Goal: Answer question/provide support: Share knowledge or assist other users

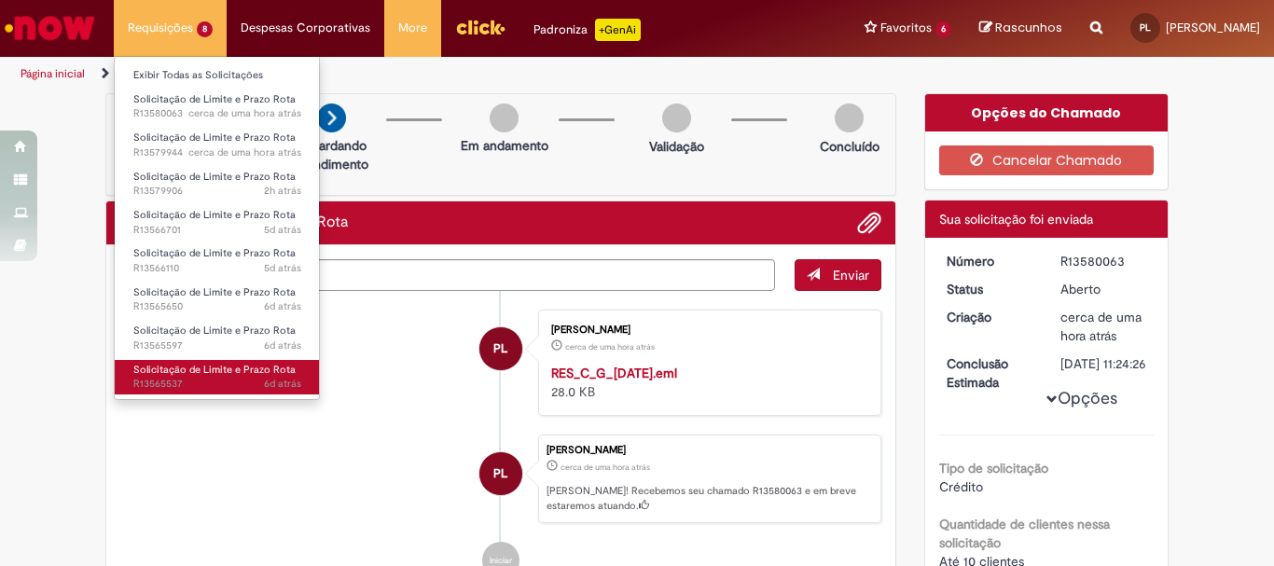
click at [253, 377] on link "Solicitação de Limite e Prazo Rota 6d atrás 6 dias atrás R13565537" at bounding box center [217, 377] width 205 height 35
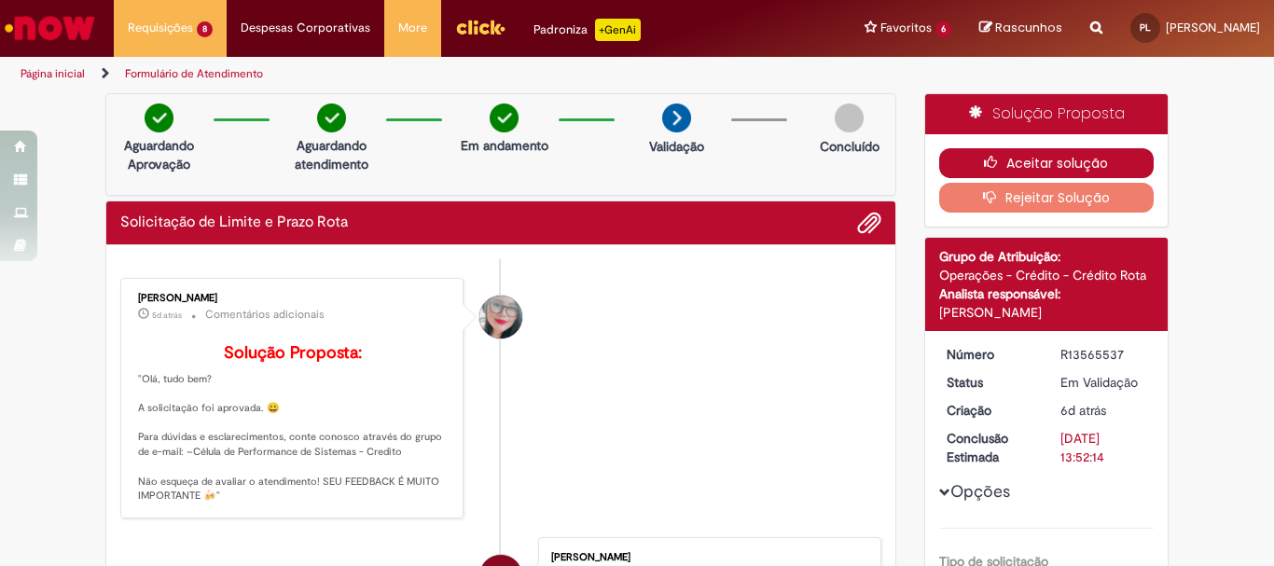
click at [1105, 165] on button "Aceitar solução" at bounding box center [1046, 163] width 215 height 30
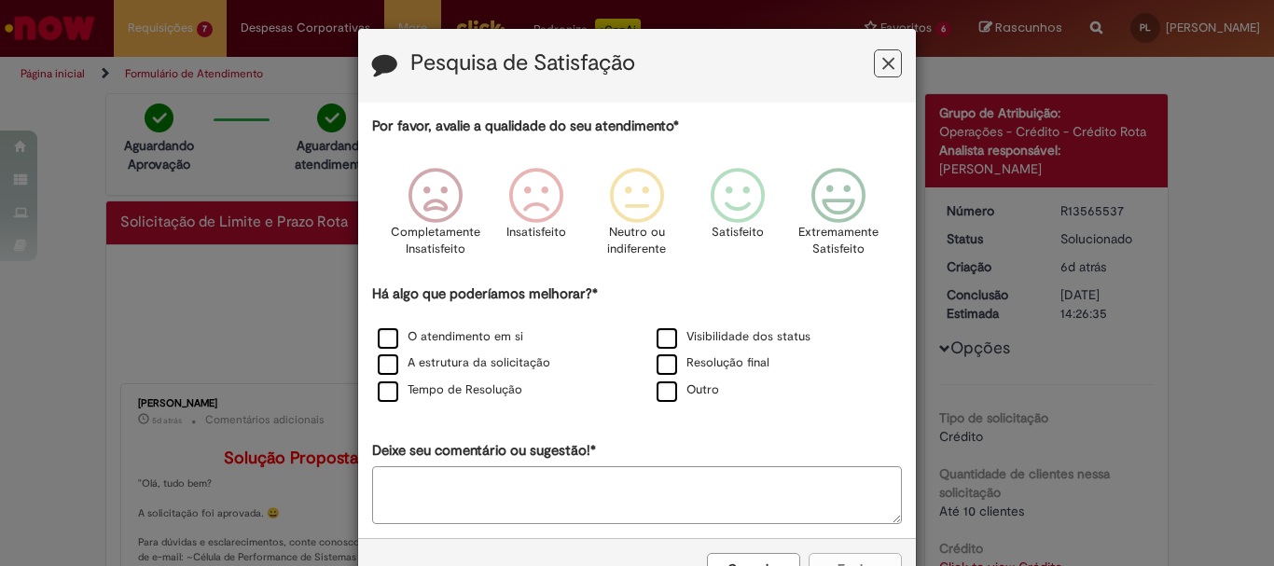
click at [883, 70] on icon "Feedback" at bounding box center [888, 64] width 12 height 20
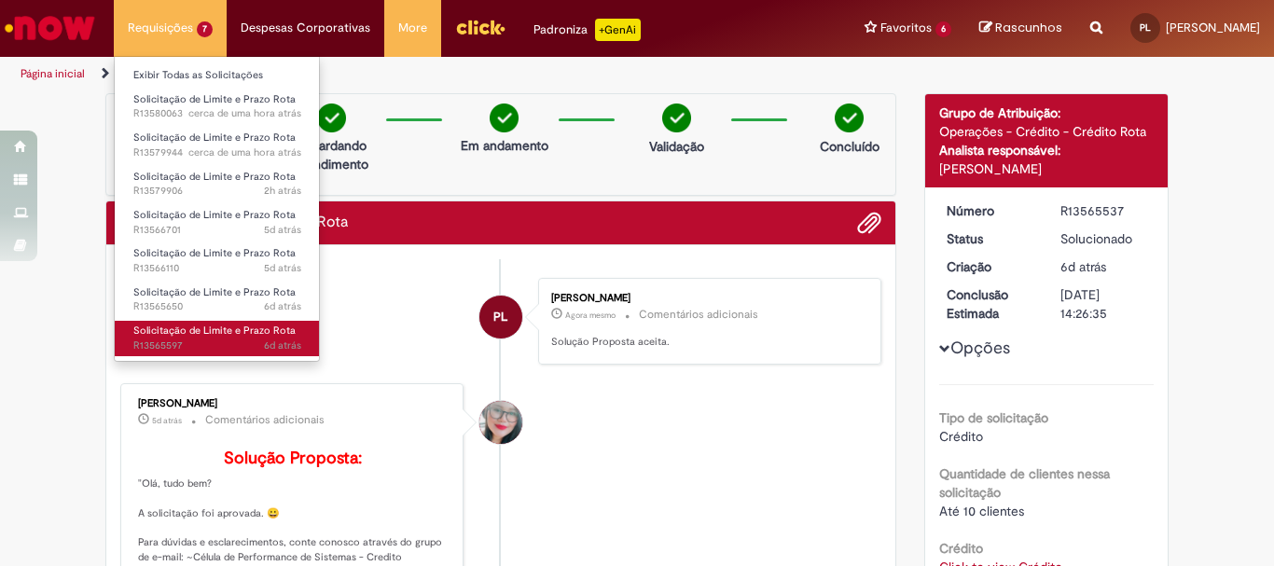
click at [218, 325] on span "Solicitação de Limite e Prazo Rota" at bounding box center [214, 331] width 162 height 14
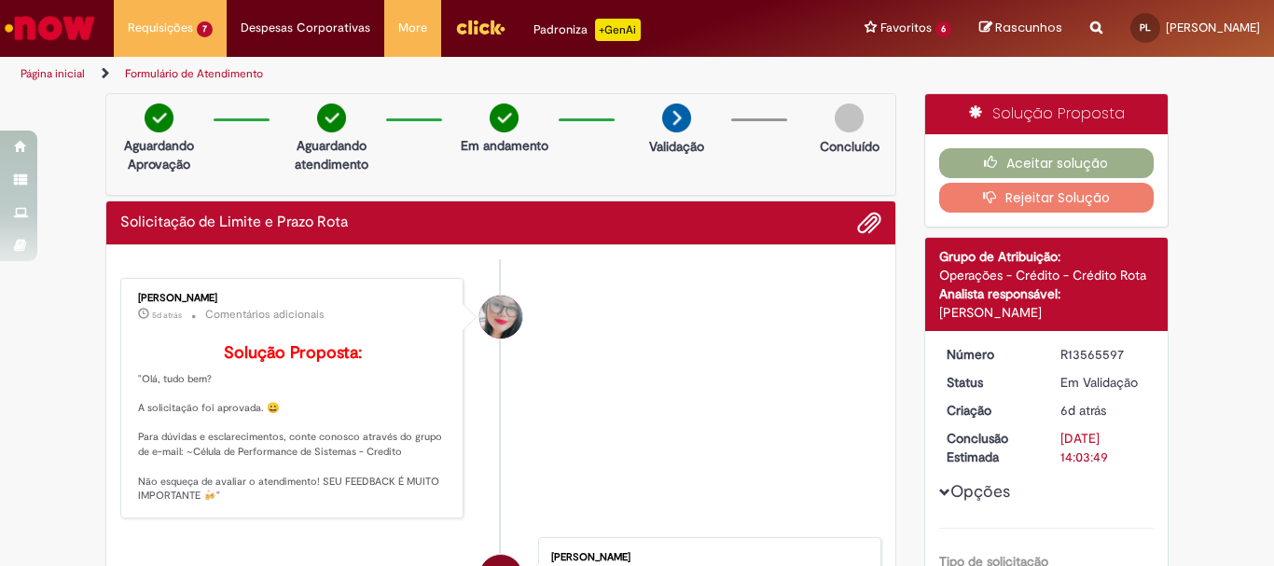
click at [486, 309] on div "Franciele Fernanda Melo dos Santos" at bounding box center [500, 317] width 43 height 43
click at [489, 328] on div "Franciele Fernanda Melo dos Santos" at bounding box center [500, 317] width 43 height 43
click at [213, 302] on div "[PERSON_NAME]" at bounding box center [293, 298] width 311 height 11
click at [988, 156] on icon "button" at bounding box center [995, 162] width 22 height 13
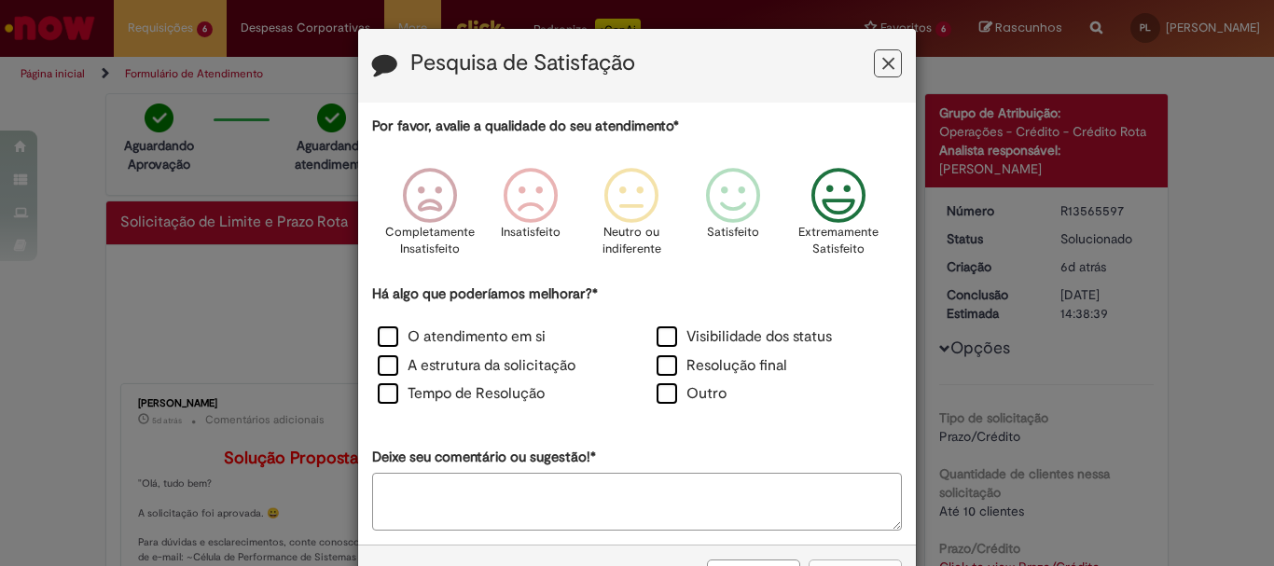
click at [819, 196] on icon "Feedback" at bounding box center [839, 196] width 70 height 56
click at [392, 385] on label "Tempo de Resolução" at bounding box center [461, 393] width 167 height 21
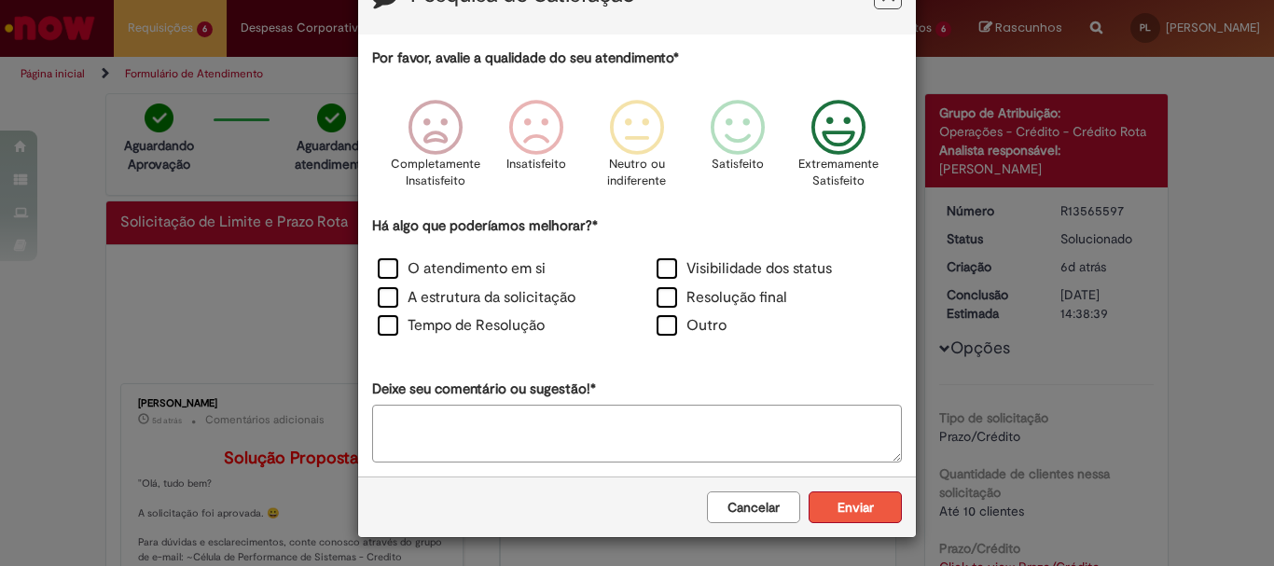
click at [832, 497] on button "Enviar" at bounding box center [855, 508] width 93 height 32
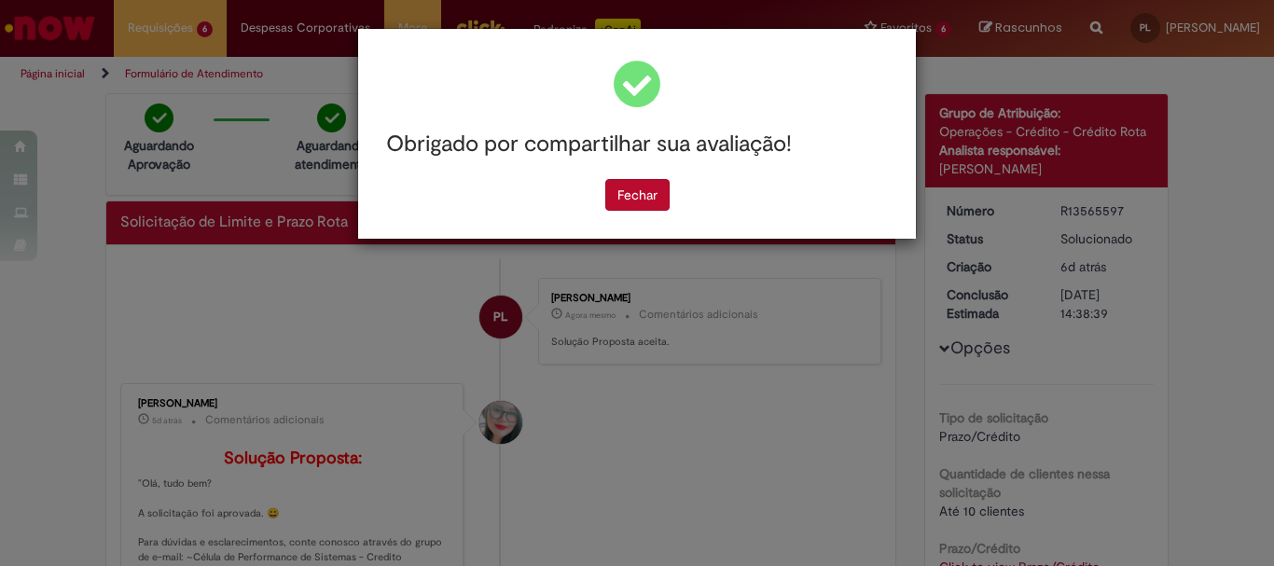
scroll to position [0, 0]
click at [636, 200] on button "Fechar" at bounding box center [637, 195] width 64 height 32
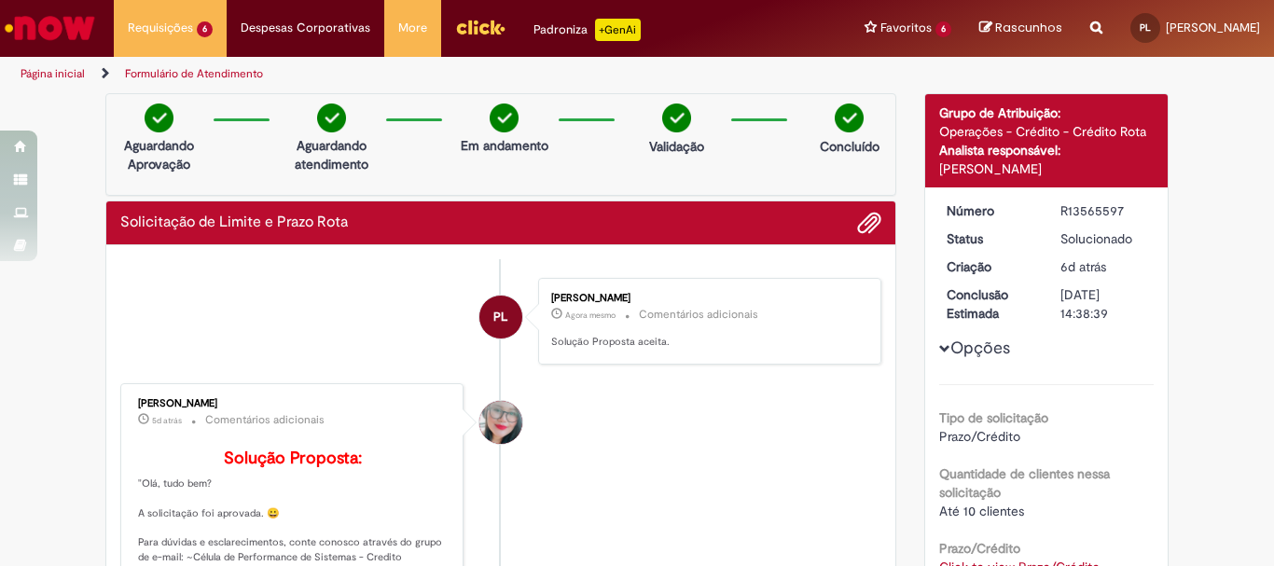
click at [164, 57] on li "Formulário de Atendimento" at bounding box center [193, 74] width 151 height 35
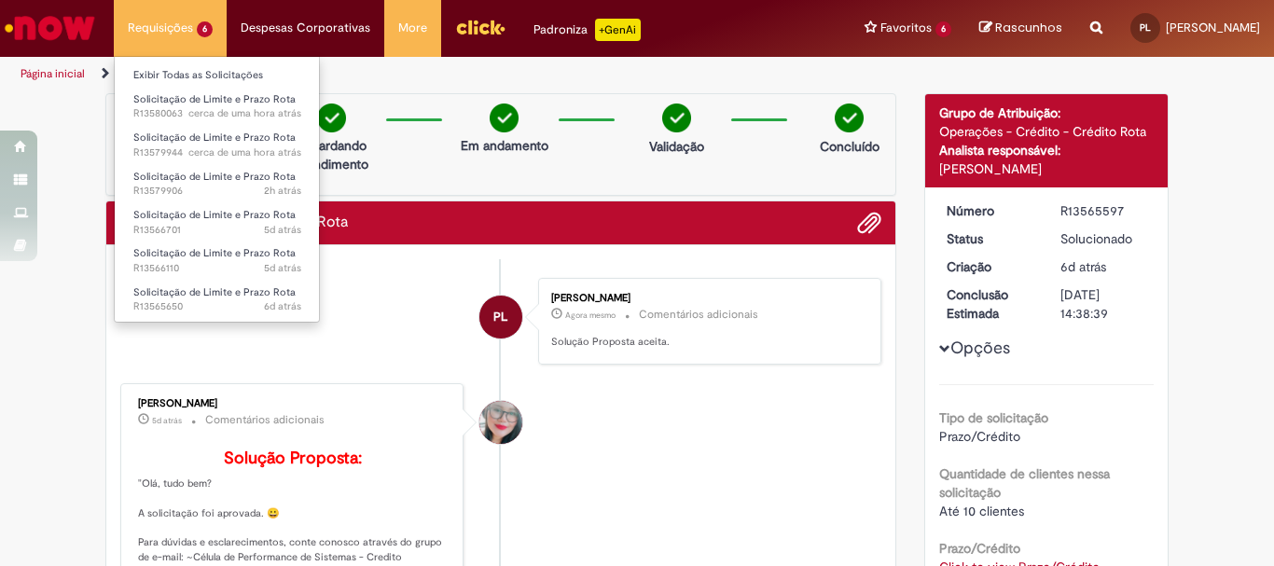
click at [164, 35] on li "Requisições 6 Exibir Todas as Solicitações Solicitação de Limite e Prazo Rota c…" at bounding box center [170, 28] width 113 height 56
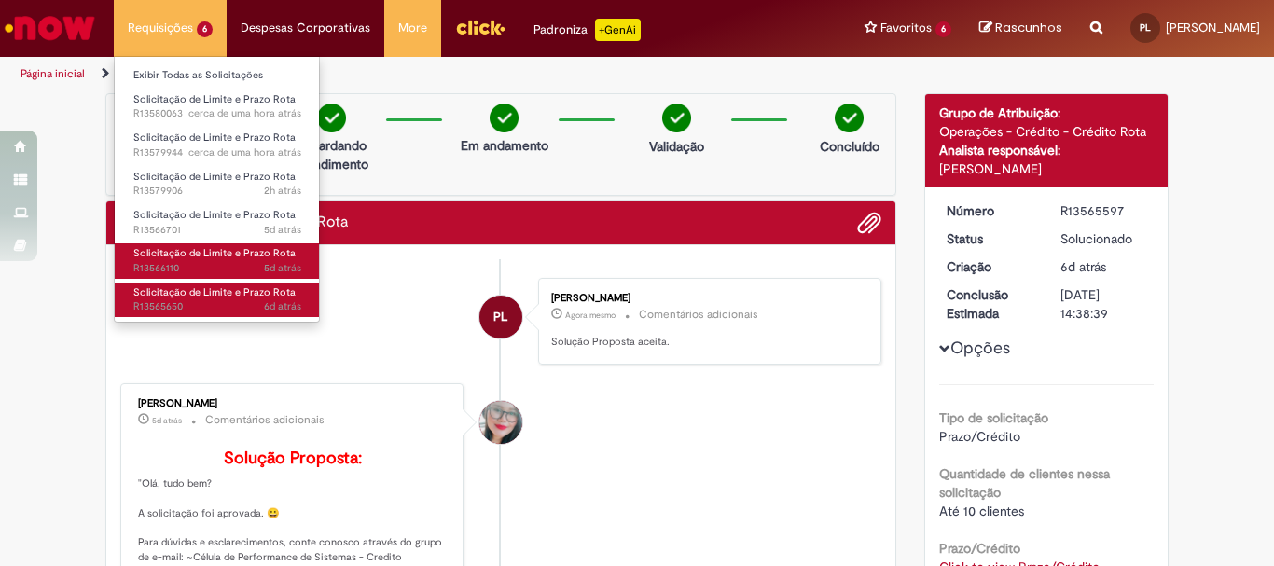
drag, startPoint x: 235, startPoint y: 288, endPoint x: 258, endPoint y: 267, distance: 31.7
click at [232, 288] on span "Solicitação de Limite e Prazo Rota" at bounding box center [214, 292] width 162 height 14
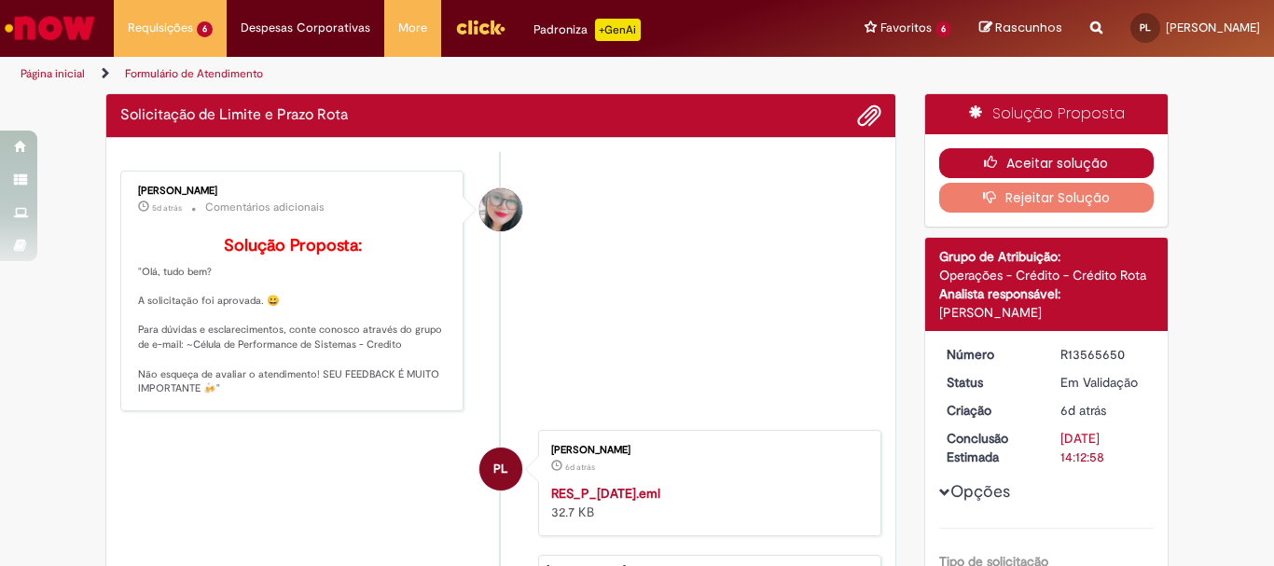
click at [1037, 161] on button "Aceitar solução" at bounding box center [1046, 163] width 215 height 30
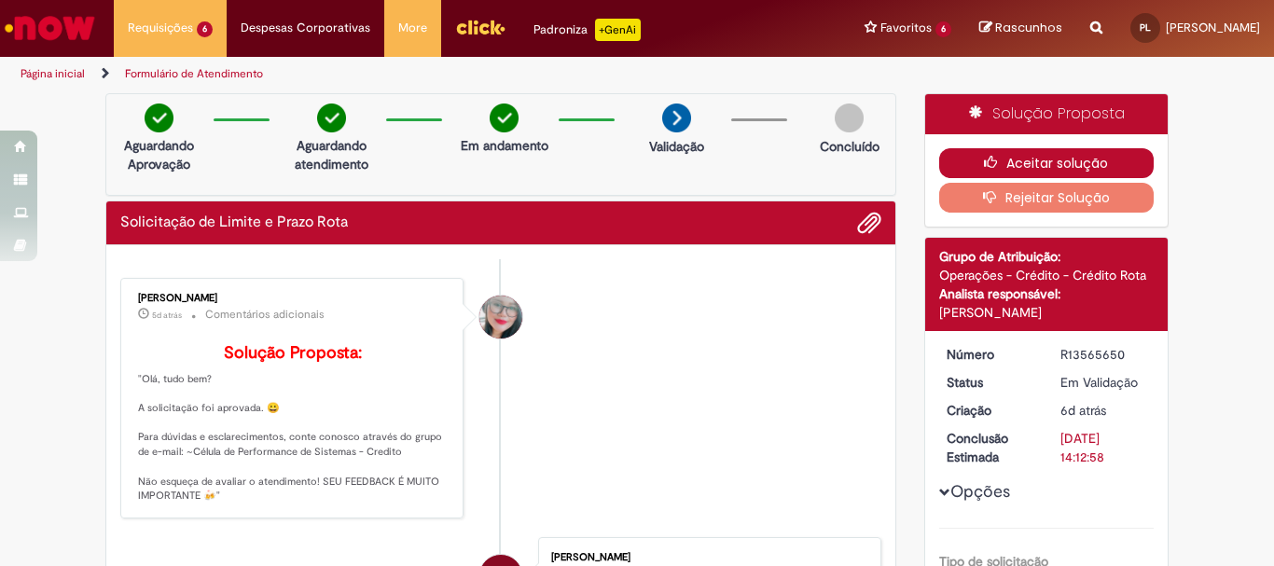
click at [1003, 160] on button "Aceitar solução" at bounding box center [1046, 163] width 215 height 30
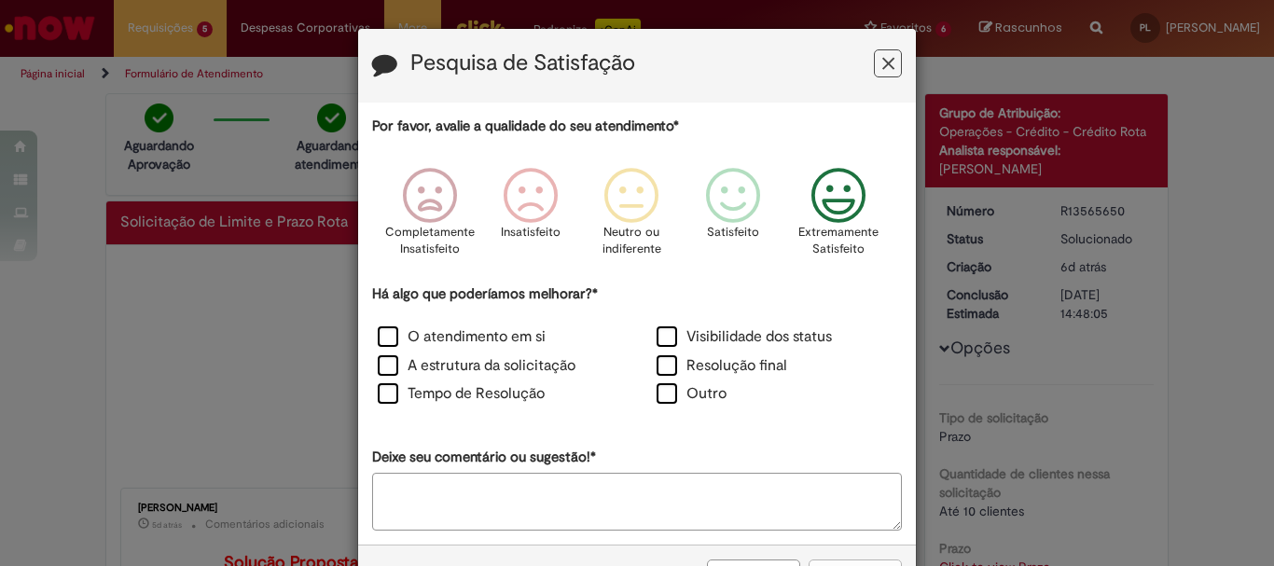
click at [859, 192] on icon "Feedback" at bounding box center [839, 196] width 70 height 56
click at [408, 381] on div "A estrutura da solicitação" at bounding box center [497, 367] width 275 height 25
click at [418, 398] on label "Tempo de Resolução" at bounding box center [461, 393] width 167 height 21
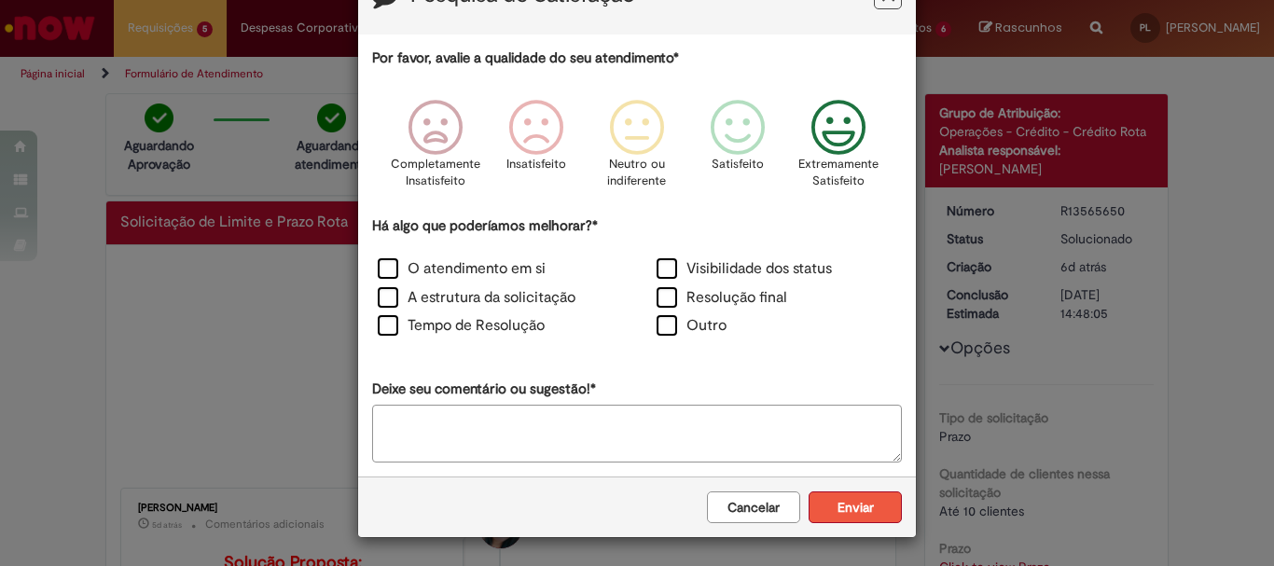
click at [851, 507] on button "Enviar" at bounding box center [855, 508] width 93 height 32
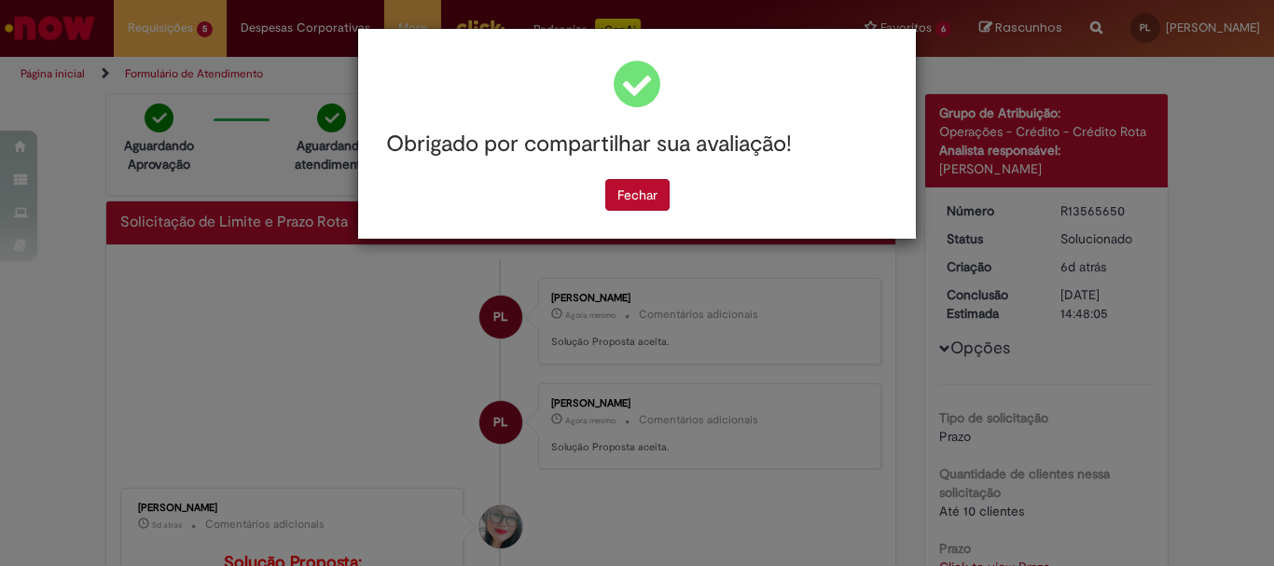
scroll to position [0, 0]
click at [615, 196] on button "Fechar" at bounding box center [637, 195] width 64 height 32
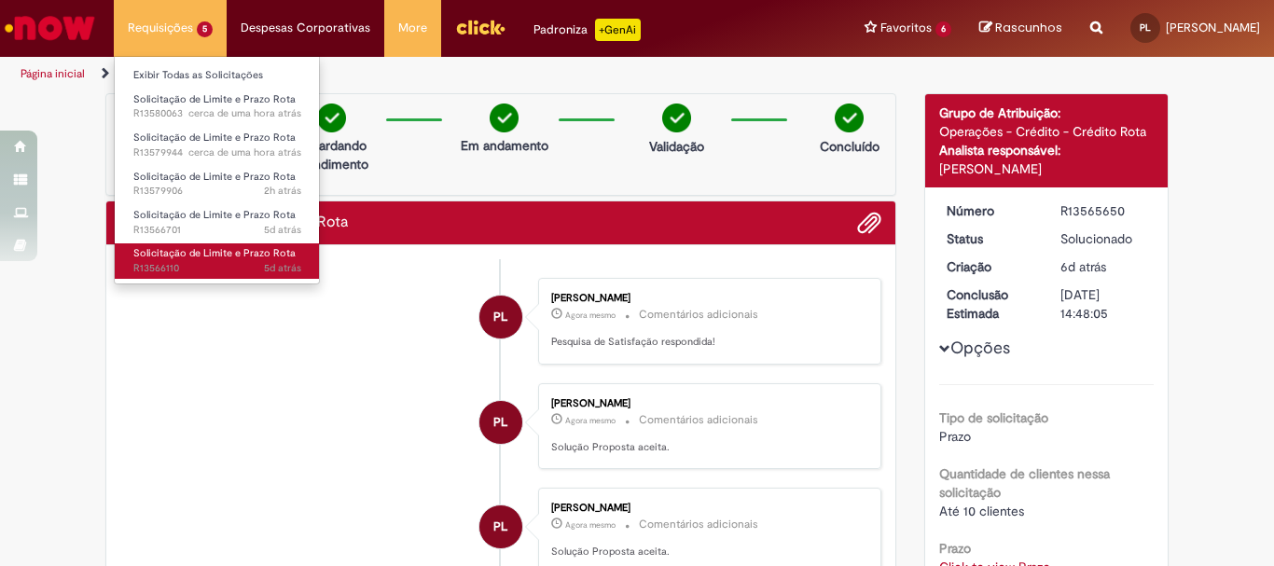
click at [249, 254] on span "Solicitação de Limite e Prazo Rota" at bounding box center [214, 253] width 162 height 14
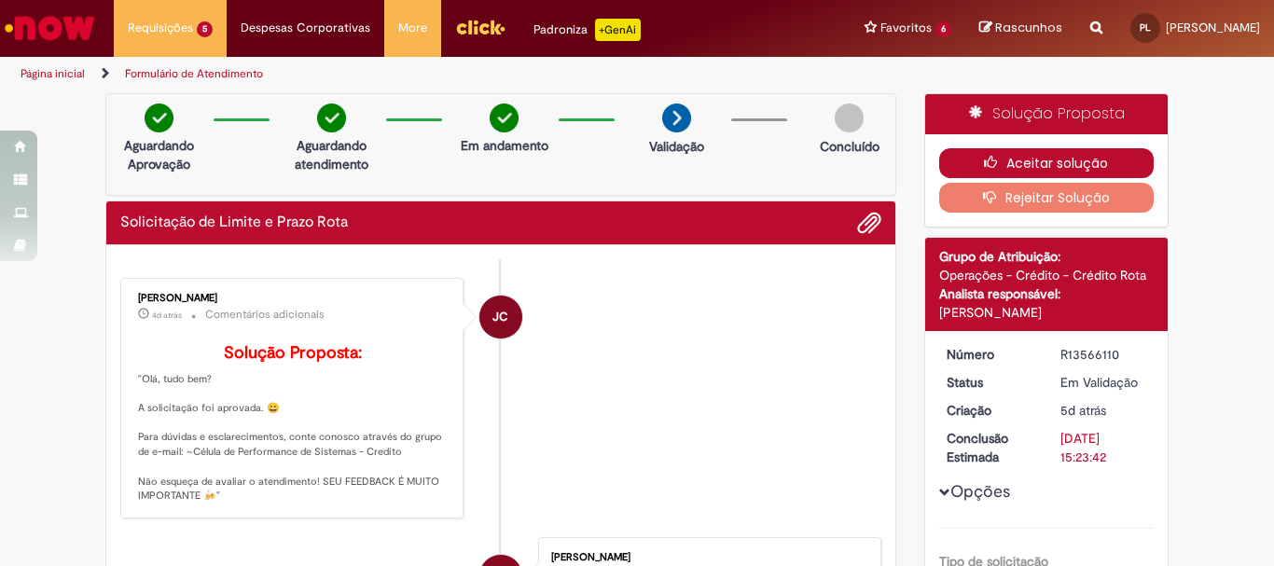
click at [1085, 166] on button "Aceitar solução" at bounding box center [1046, 163] width 215 height 30
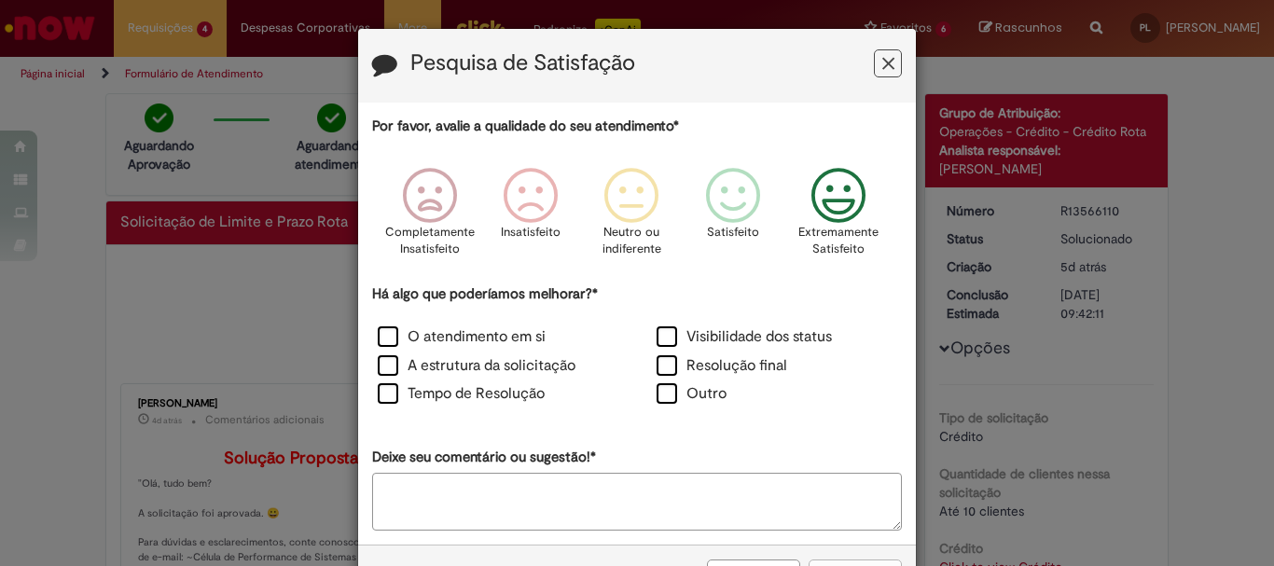
click at [857, 192] on icon "Feedback" at bounding box center [839, 196] width 70 height 56
click at [378, 391] on label "Tempo de Resolução" at bounding box center [461, 393] width 167 height 21
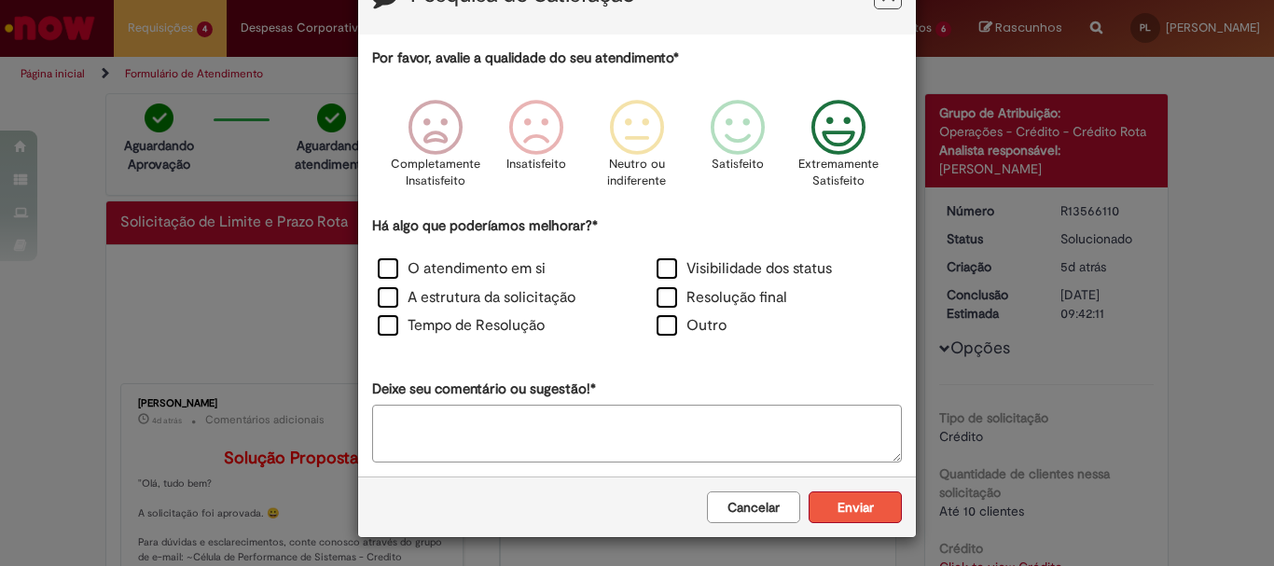
click at [862, 497] on button "Enviar" at bounding box center [855, 508] width 93 height 32
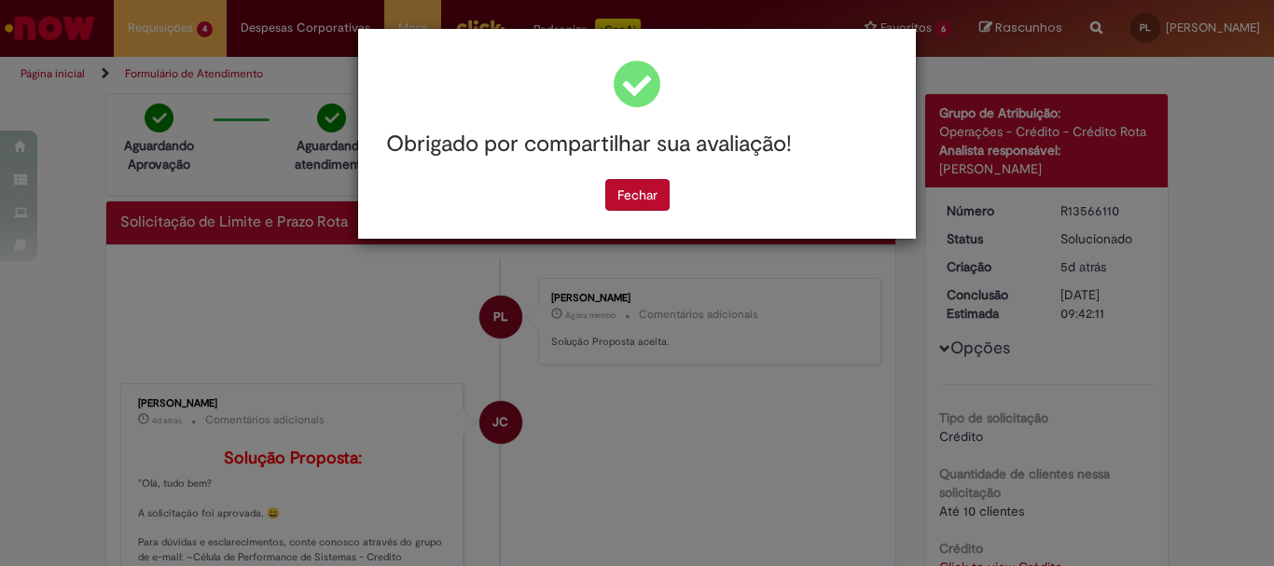
scroll to position [0, 0]
click at [656, 182] on button "Fechar" at bounding box center [637, 195] width 64 height 32
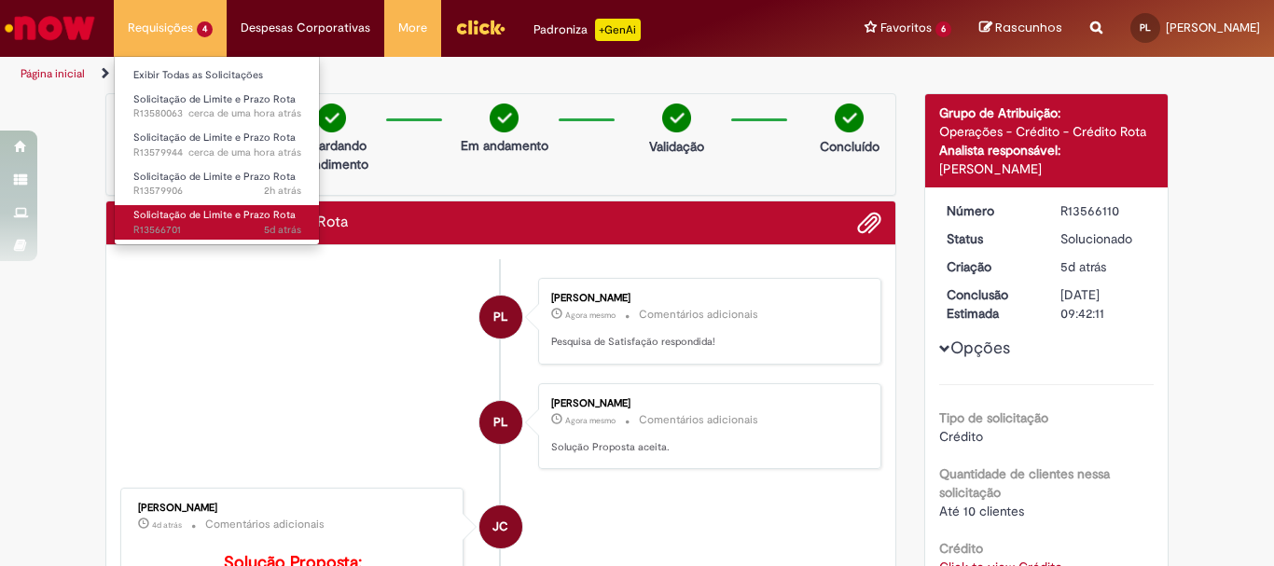
click at [215, 224] on span "5d atrás 5 dias atrás R13566701" at bounding box center [217, 230] width 168 height 15
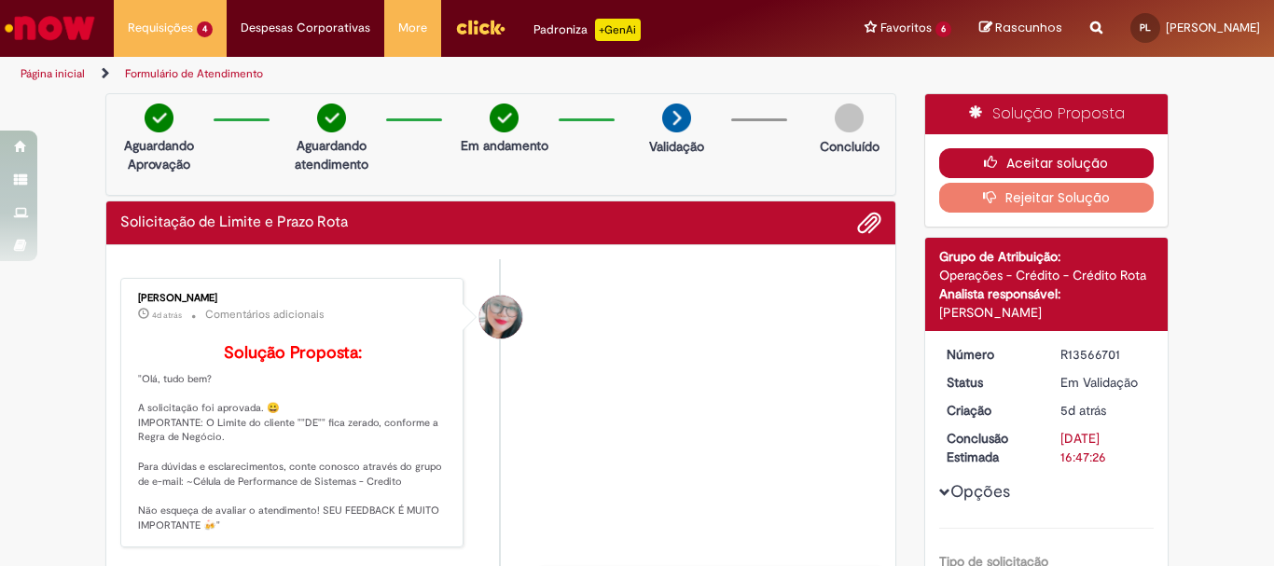
click at [1054, 151] on button "Aceitar solução" at bounding box center [1046, 163] width 215 height 30
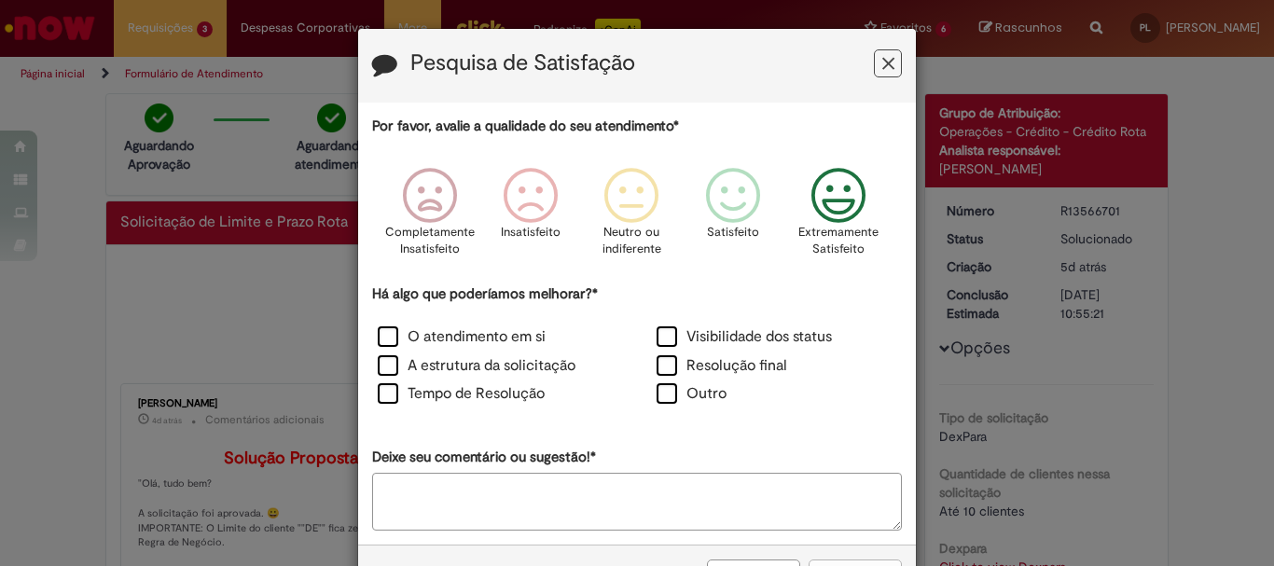
drag, startPoint x: 841, startPoint y: 185, endPoint x: 820, endPoint y: 192, distance: 22.7
click at [842, 186] on icon "Feedback" at bounding box center [839, 196] width 70 height 56
click at [414, 409] on div "Tempo de Resolução" at bounding box center [497, 395] width 275 height 25
click at [420, 393] on label "Tempo de Resolução" at bounding box center [461, 393] width 167 height 21
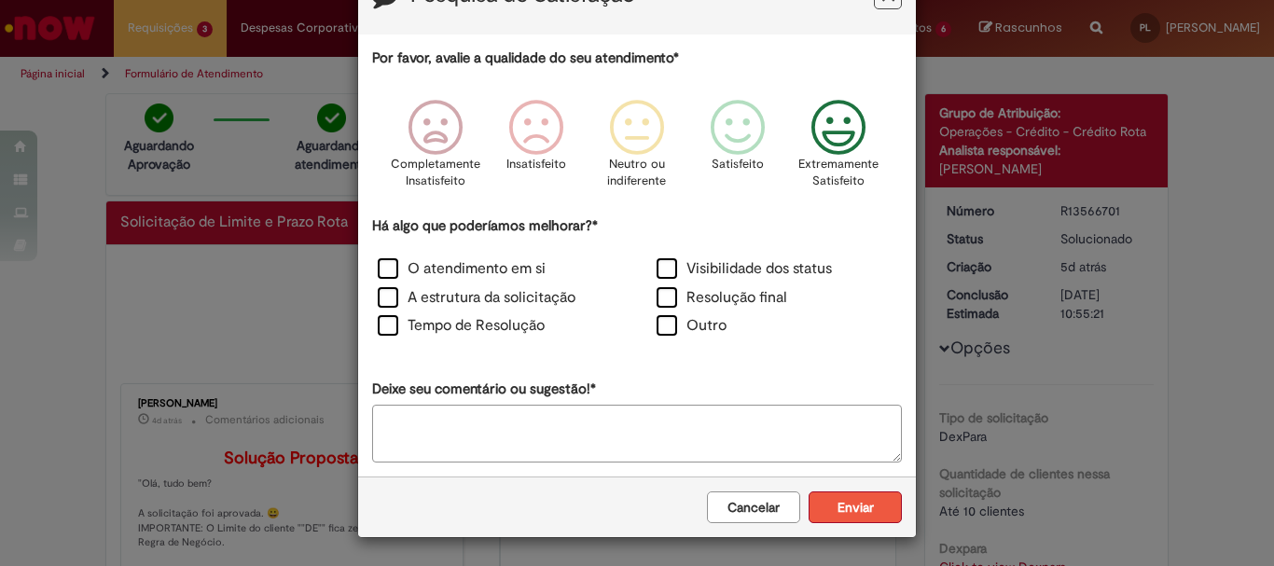
click at [855, 505] on button "Enviar" at bounding box center [855, 508] width 93 height 32
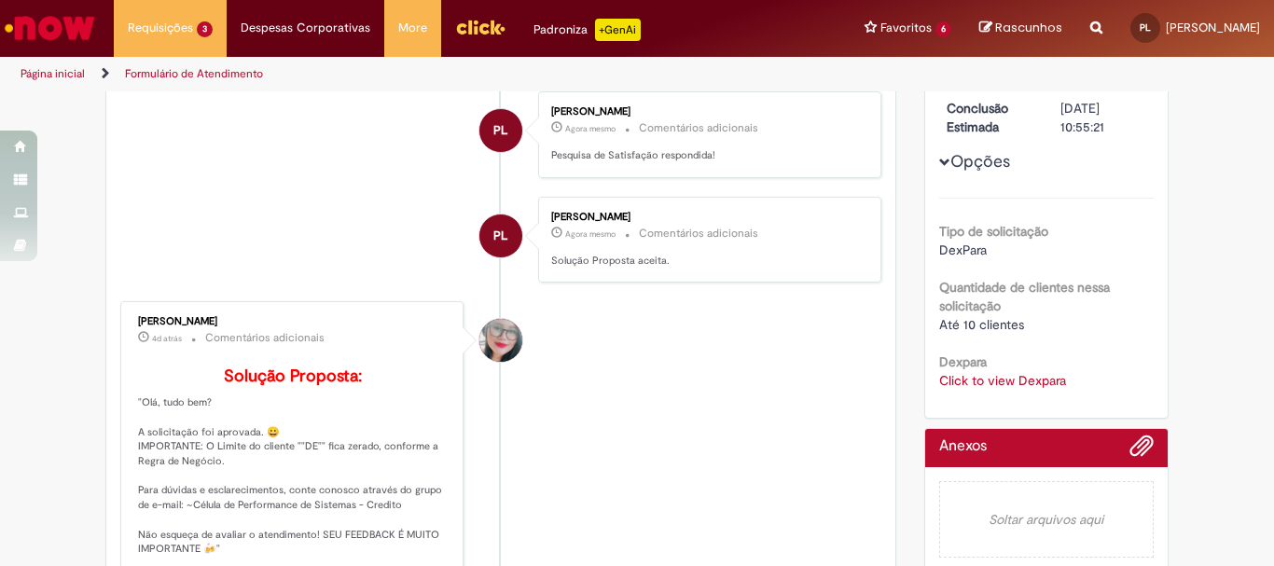
scroll to position [93, 0]
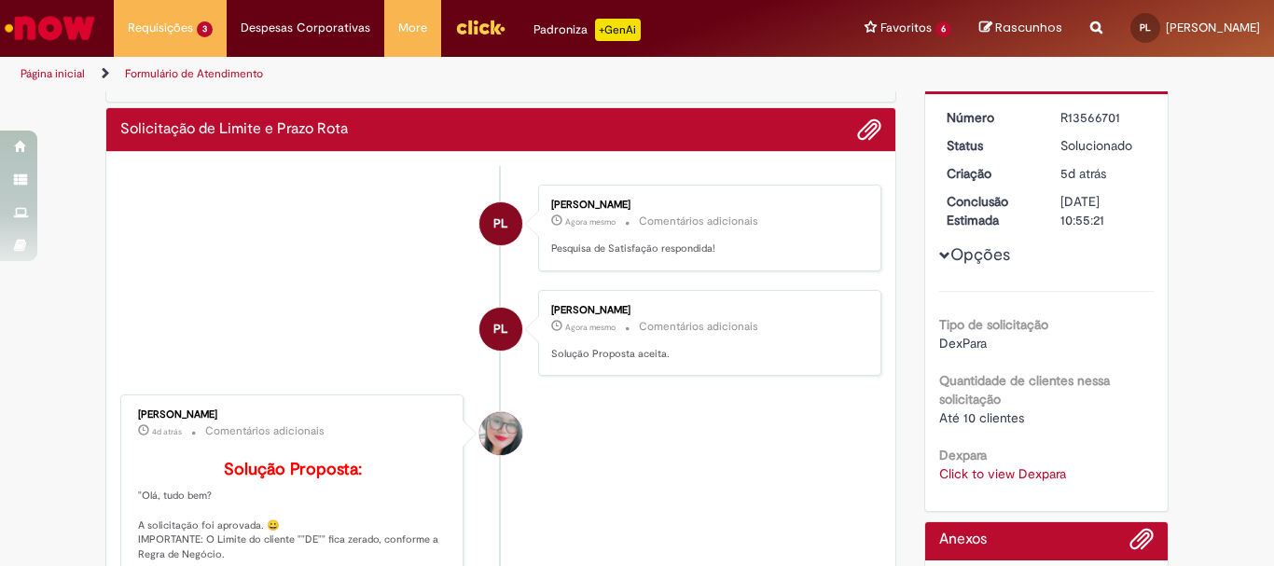
click at [0, 0] on button "Opções" at bounding box center [0, 0] width 0 height 0
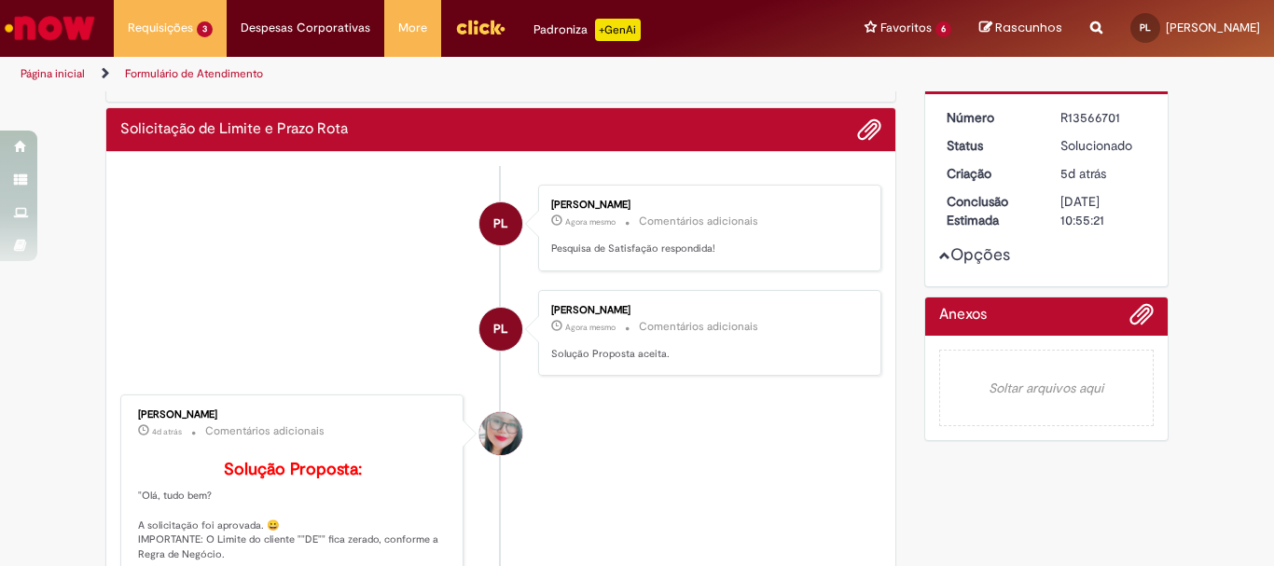
click at [0, 0] on button "Opções" at bounding box center [0, 0] width 0 height 0
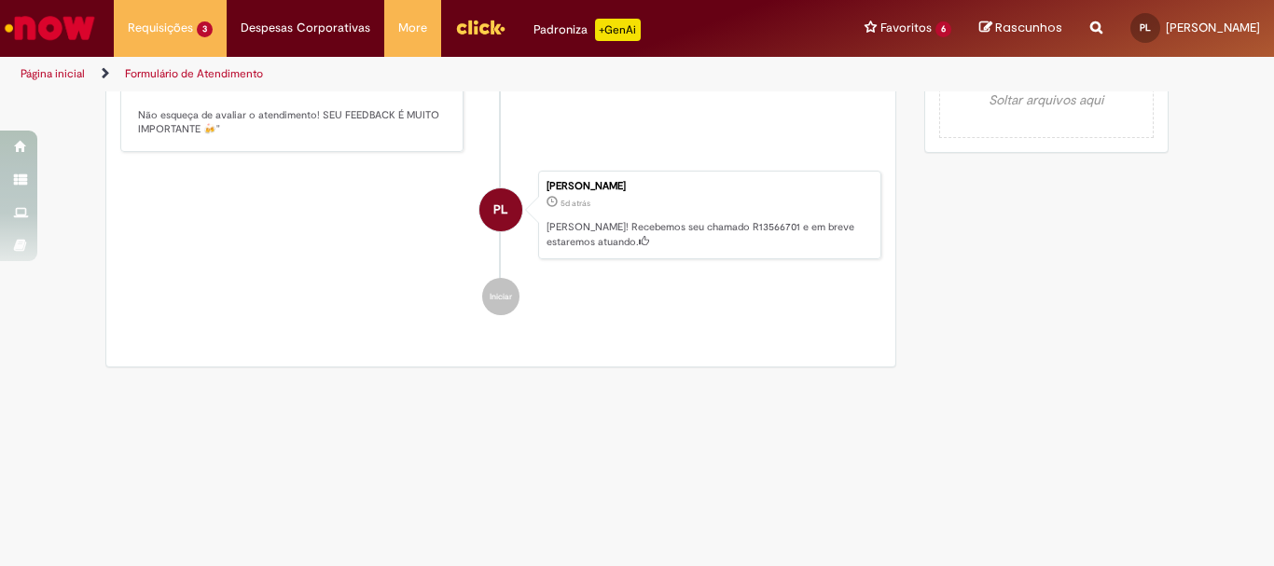
scroll to position [0, 0]
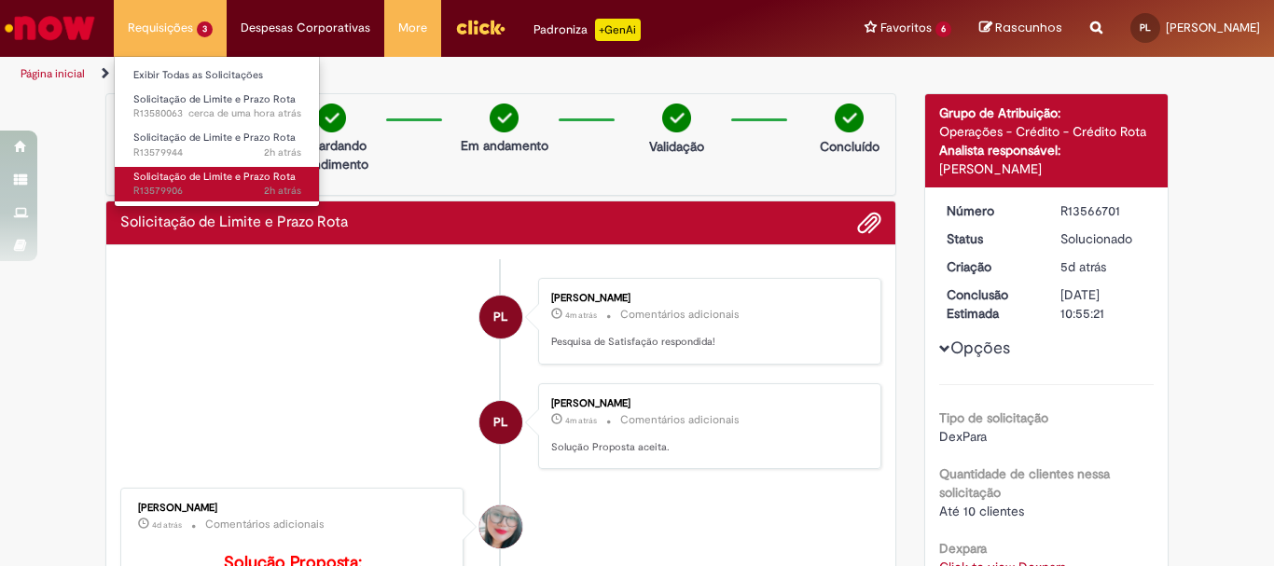
click at [229, 183] on span "Solicitação de Limite e Prazo Rota" at bounding box center [214, 177] width 162 height 14
